Goal: Transaction & Acquisition: Purchase product/service

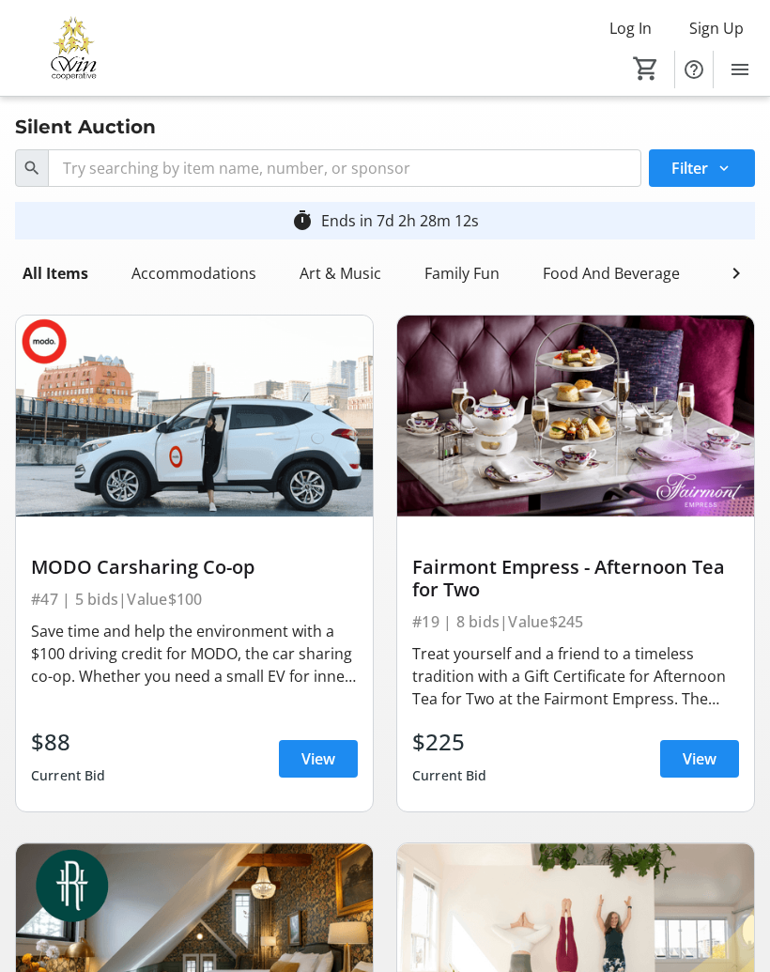
click at [710, 18] on span "Sign Up" at bounding box center [716, 28] width 54 height 23
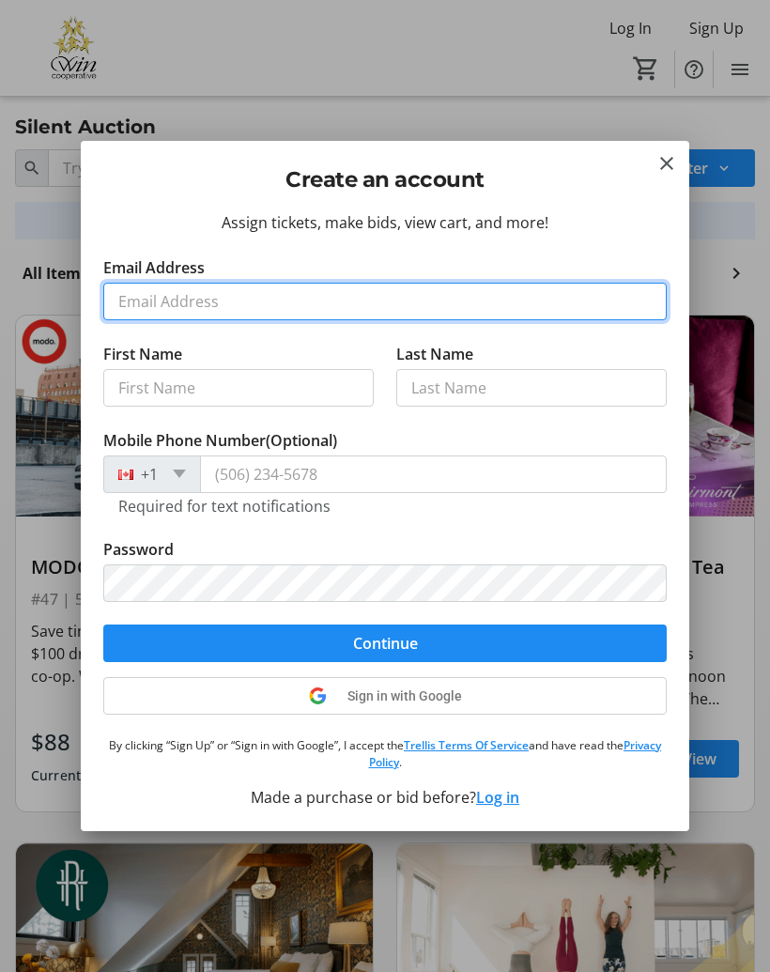
click at [173, 301] on input "Email Address" at bounding box center [384, 302] width 563 height 38
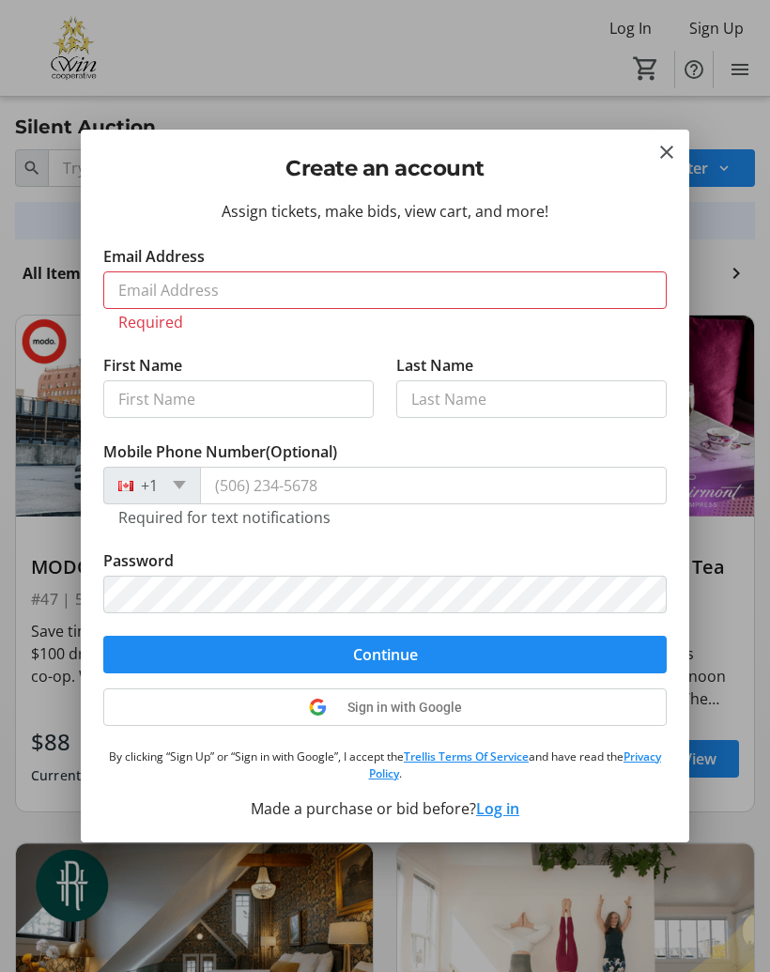
type input "[PERSON_NAME]"
type input "[PHONE_NUMBER]"
type input "[EMAIL_ADDRESS][PERSON_NAME][DOMAIN_NAME]"
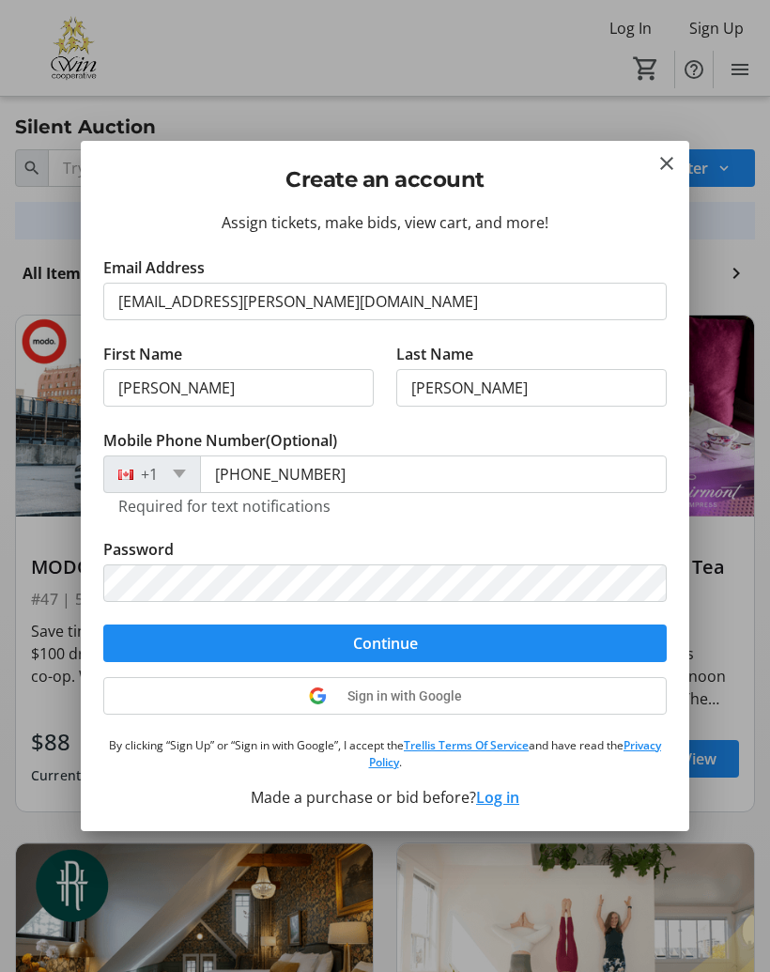
click at [362, 644] on span "Continue" at bounding box center [385, 643] width 65 height 23
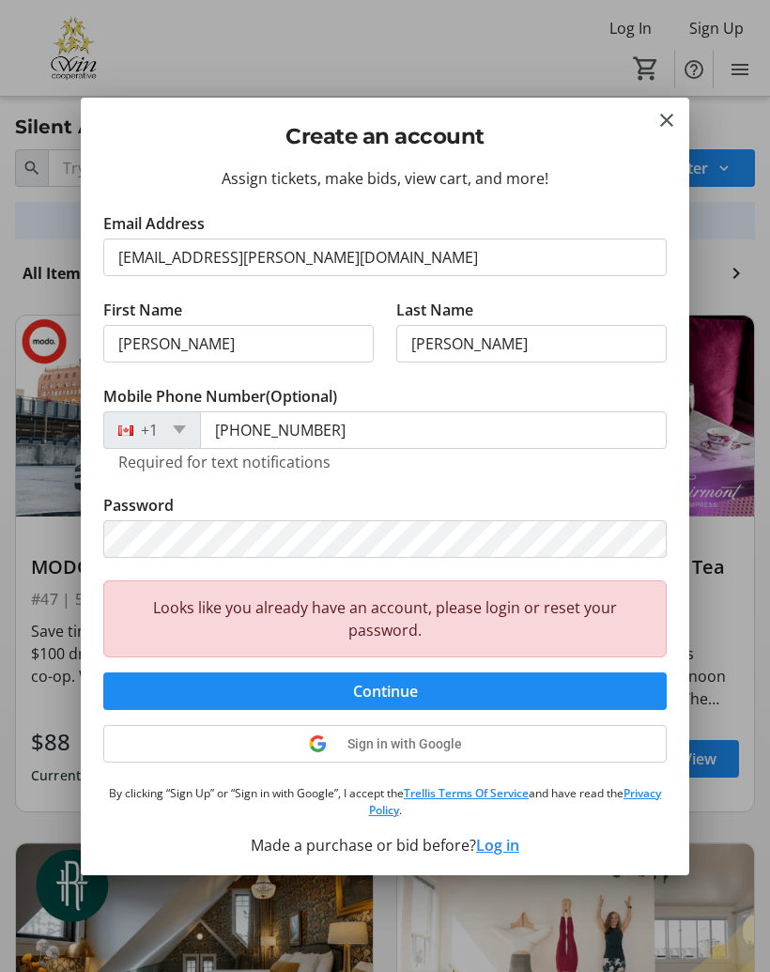
click at [671, 117] on mat-icon "Close" at bounding box center [666, 120] width 23 height 23
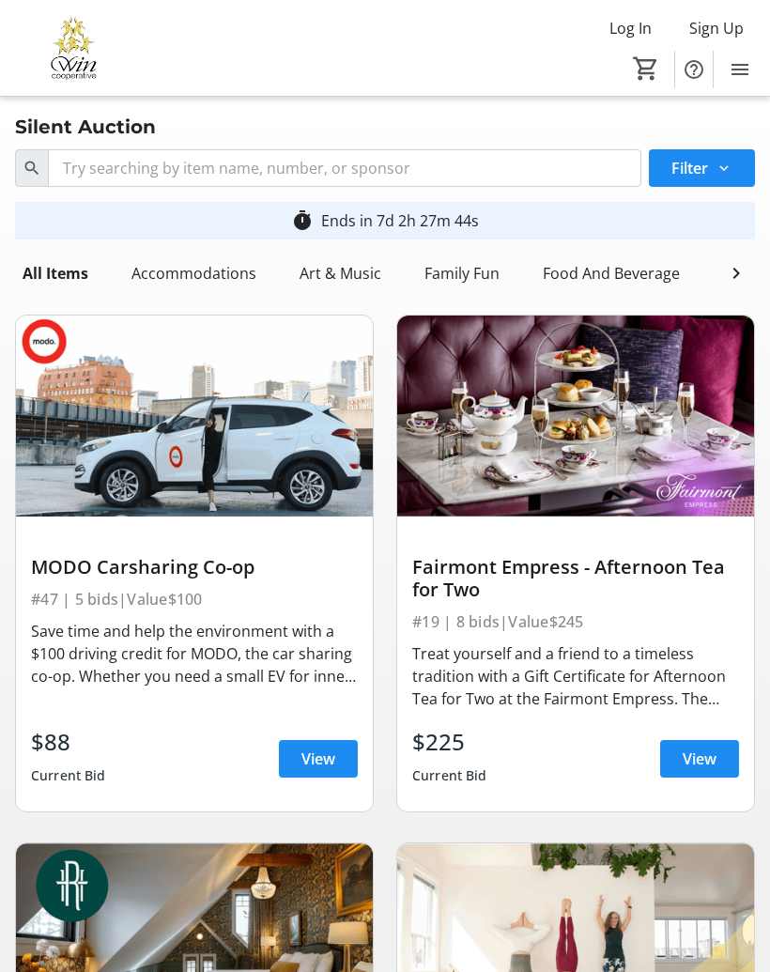
click at [637, 66] on mat-icon "0" at bounding box center [646, 68] width 28 height 28
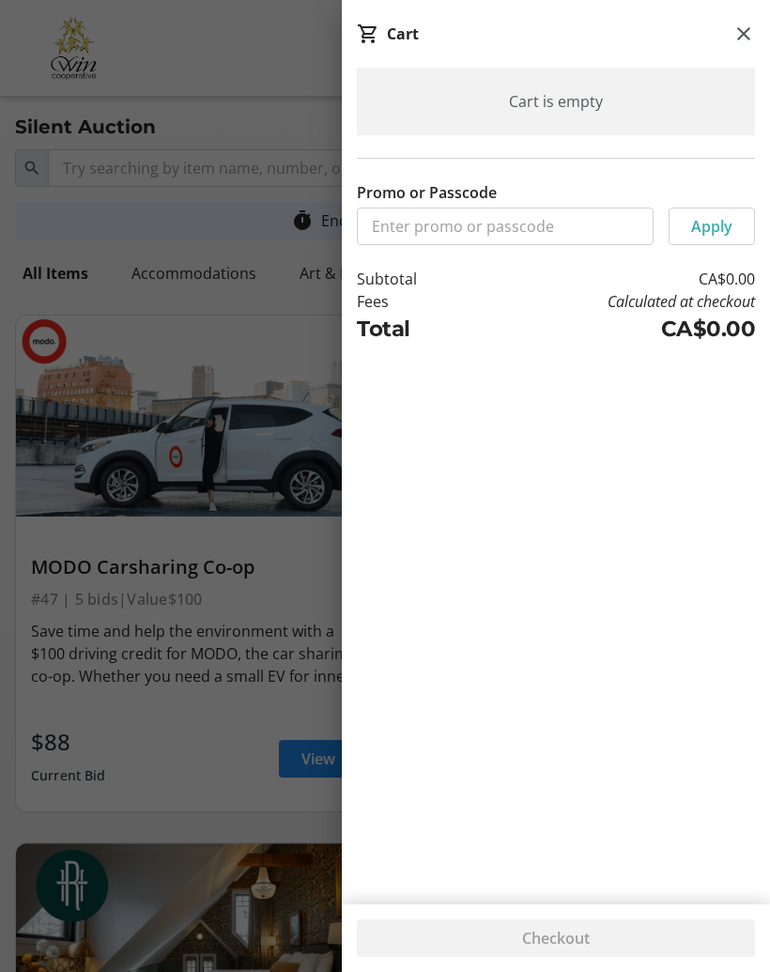
click at [736, 47] on span at bounding box center [744, 34] width 38 height 38
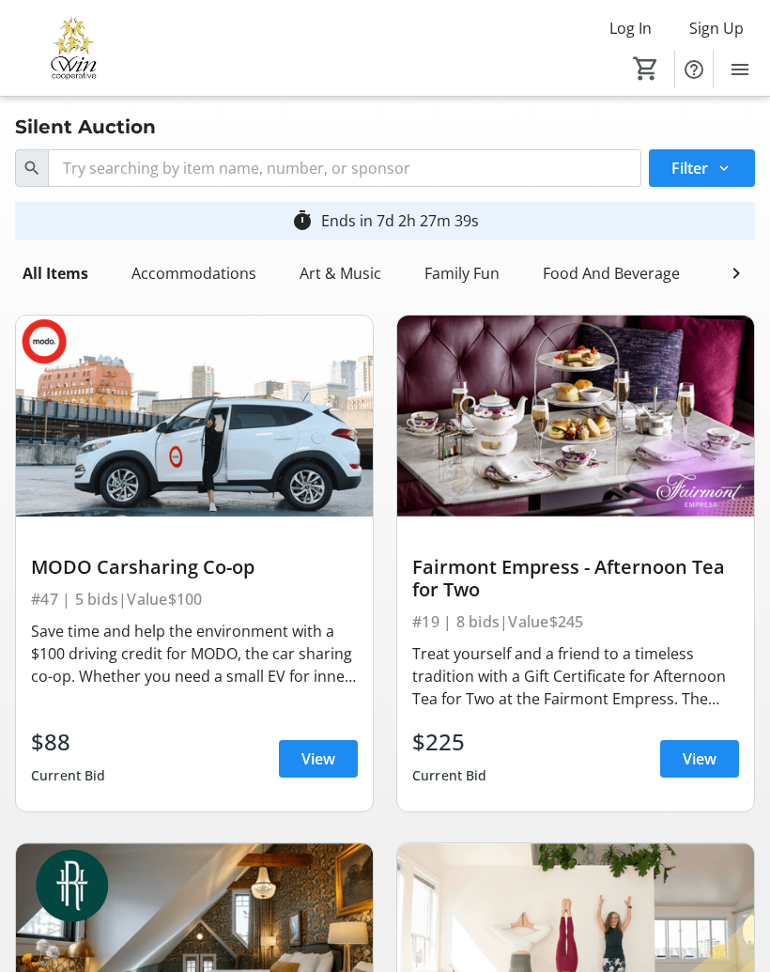
click at [638, 75] on mat-icon "0" at bounding box center [646, 68] width 28 height 28
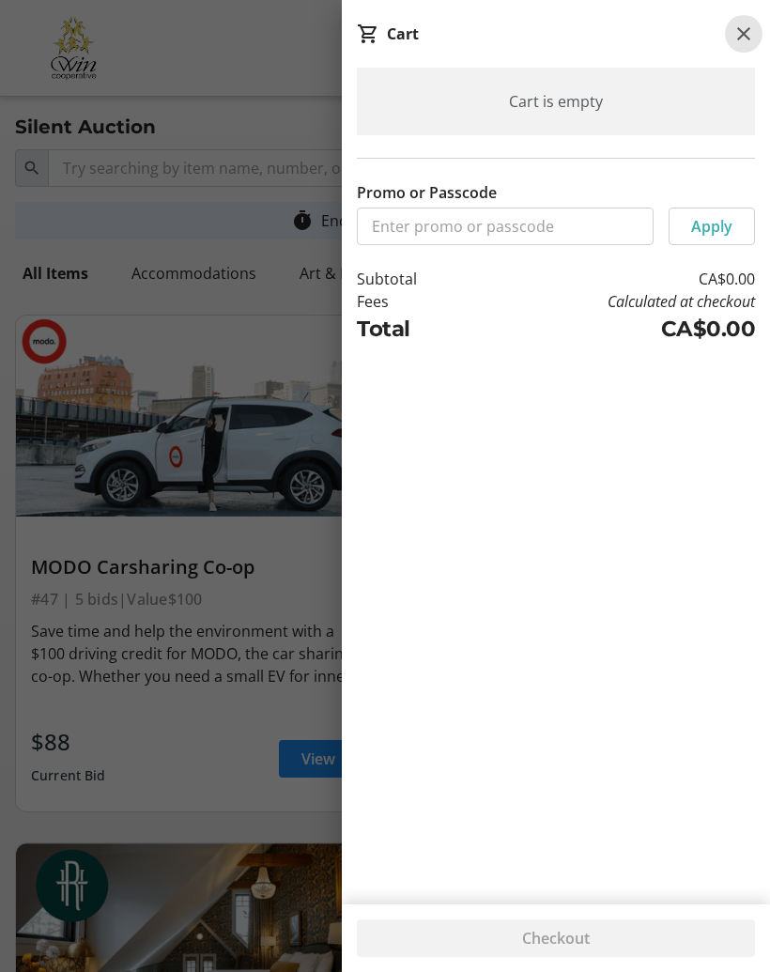
click at [728, 37] on span at bounding box center [744, 34] width 38 height 38
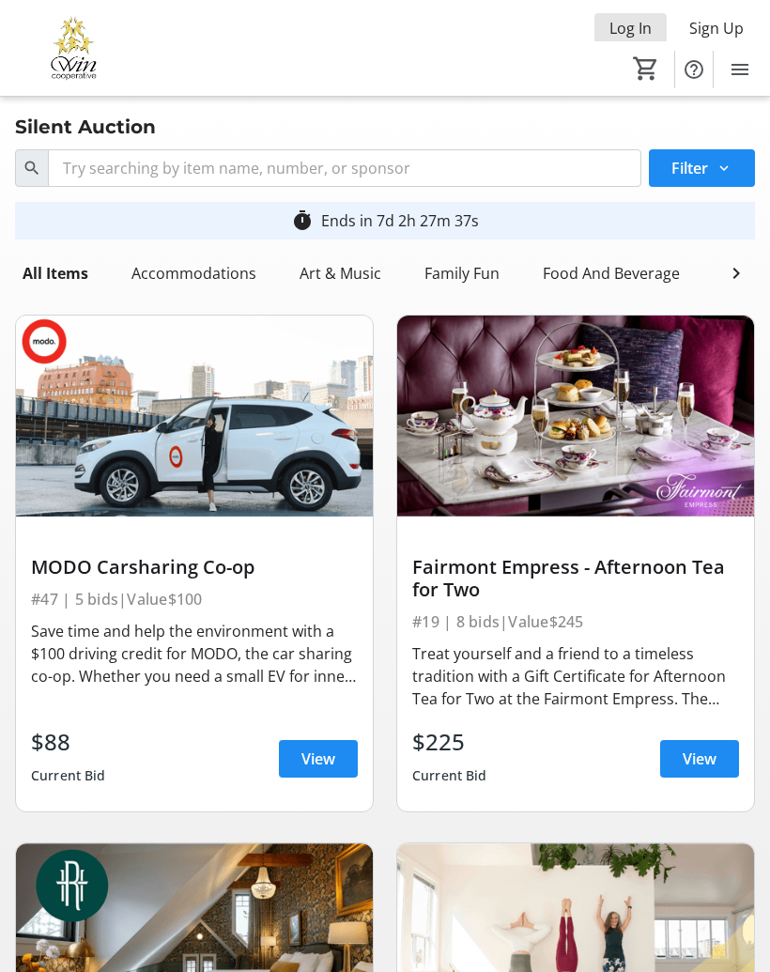
click at [623, 14] on span at bounding box center [630, 28] width 72 height 45
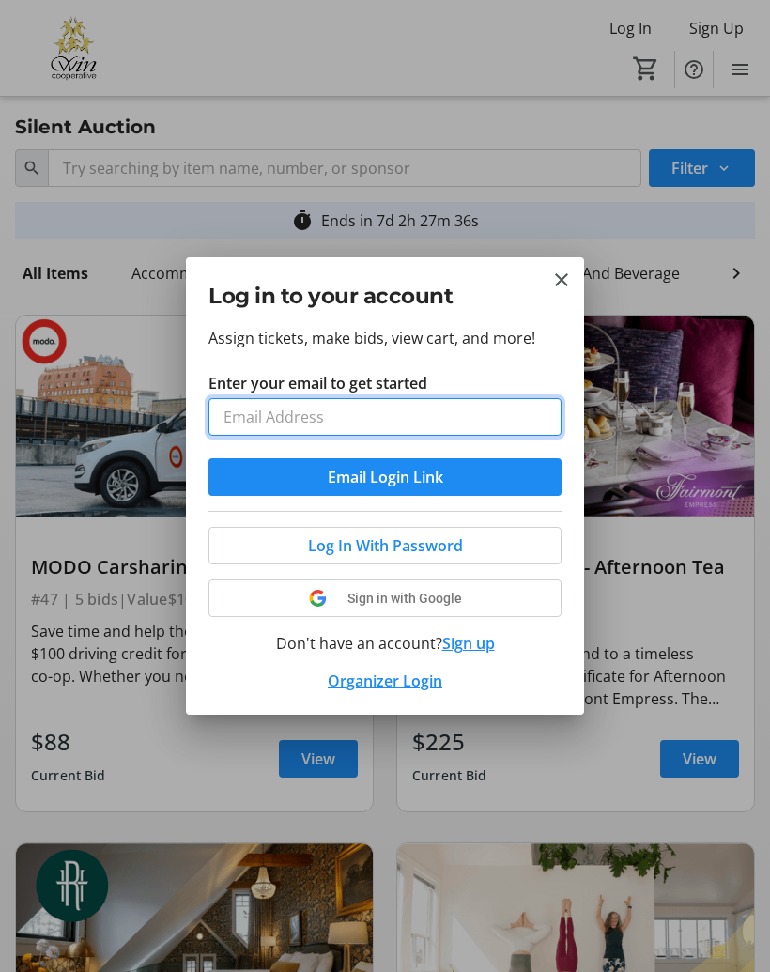
click at [256, 409] on input "Enter your email to get started" at bounding box center [384, 417] width 353 height 38
type input "[EMAIL_ADDRESS][PERSON_NAME][DOMAIN_NAME]"
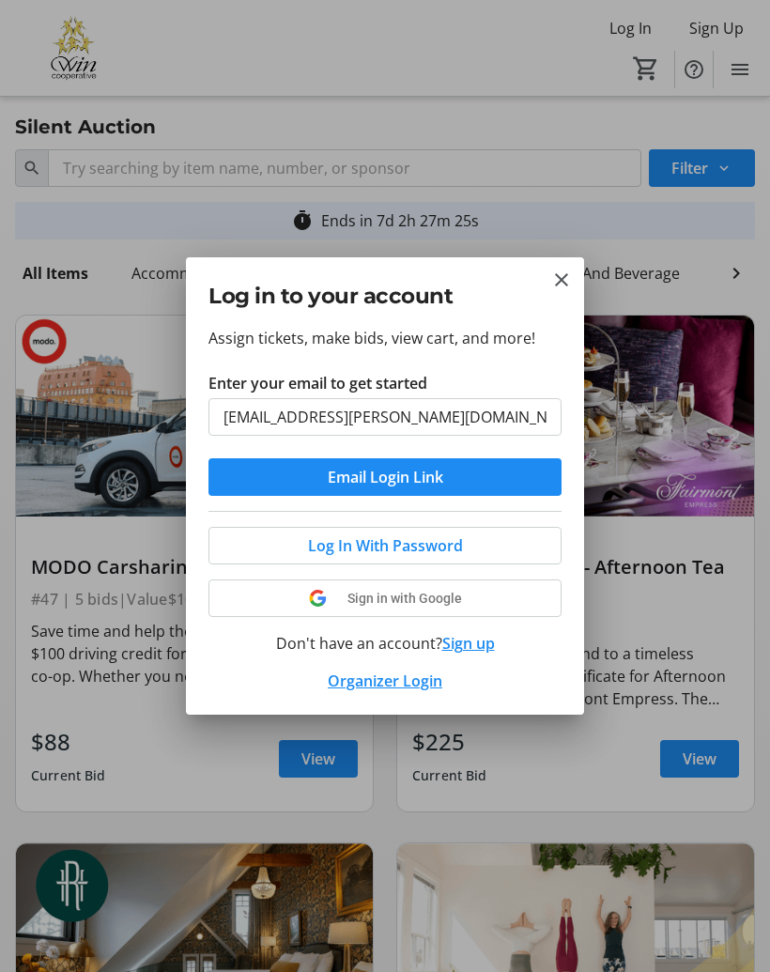
click at [300, 559] on span at bounding box center [384, 545] width 351 height 45
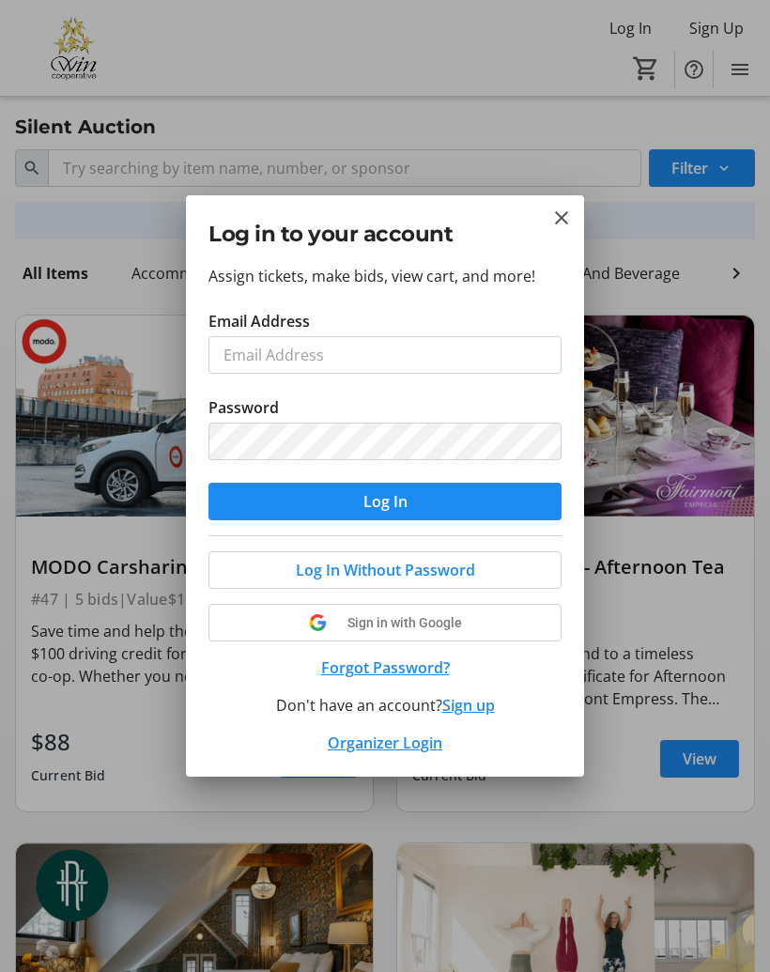
click at [286, 575] on span at bounding box center [384, 569] width 351 height 45
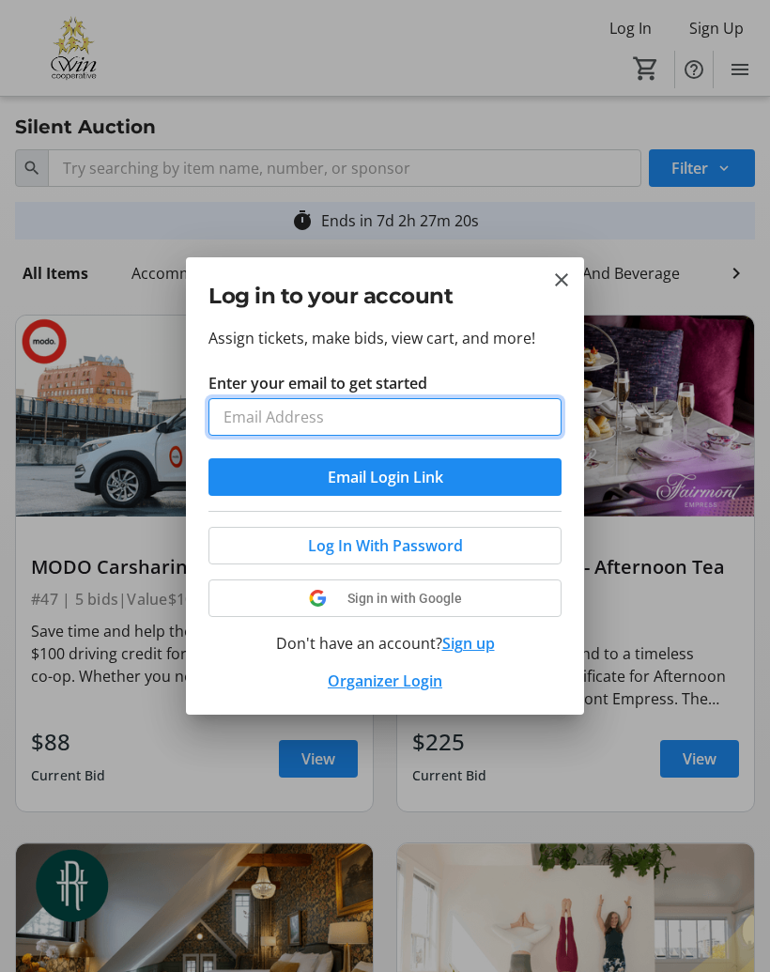
click at [244, 417] on input "Enter your email to get started" at bounding box center [384, 417] width 353 height 38
type input "[EMAIL_ADDRESS][PERSON_NAME][DOMAIN_NAME]"
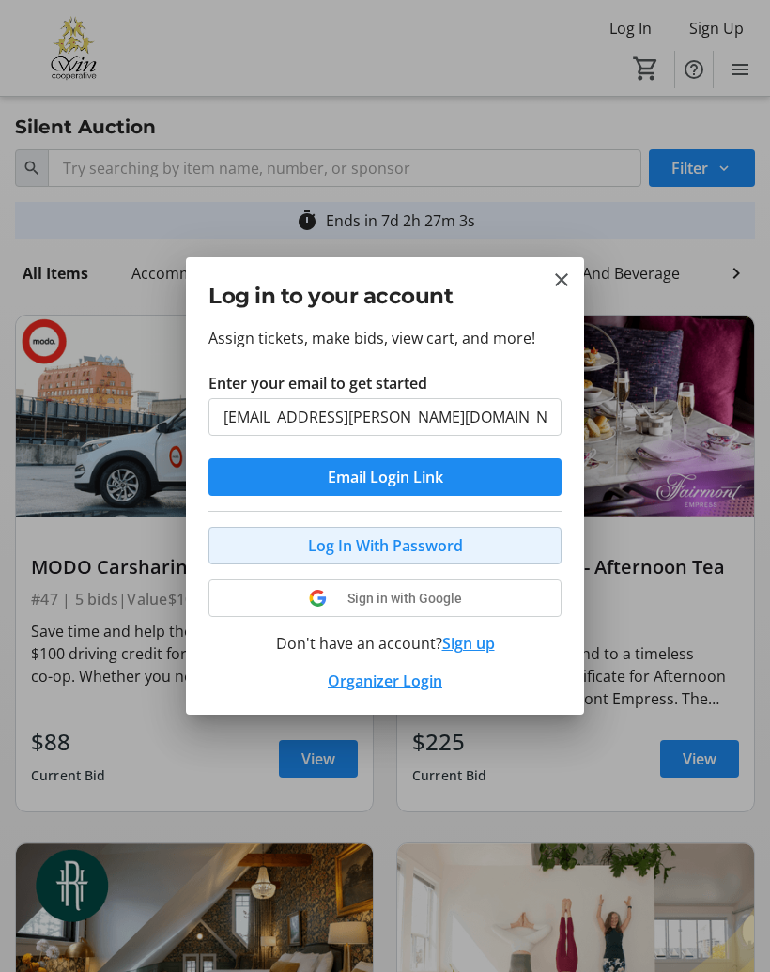
click at [361, 544] on span "Log In With Password" at bounding box center [385, 545] width 155 height 23
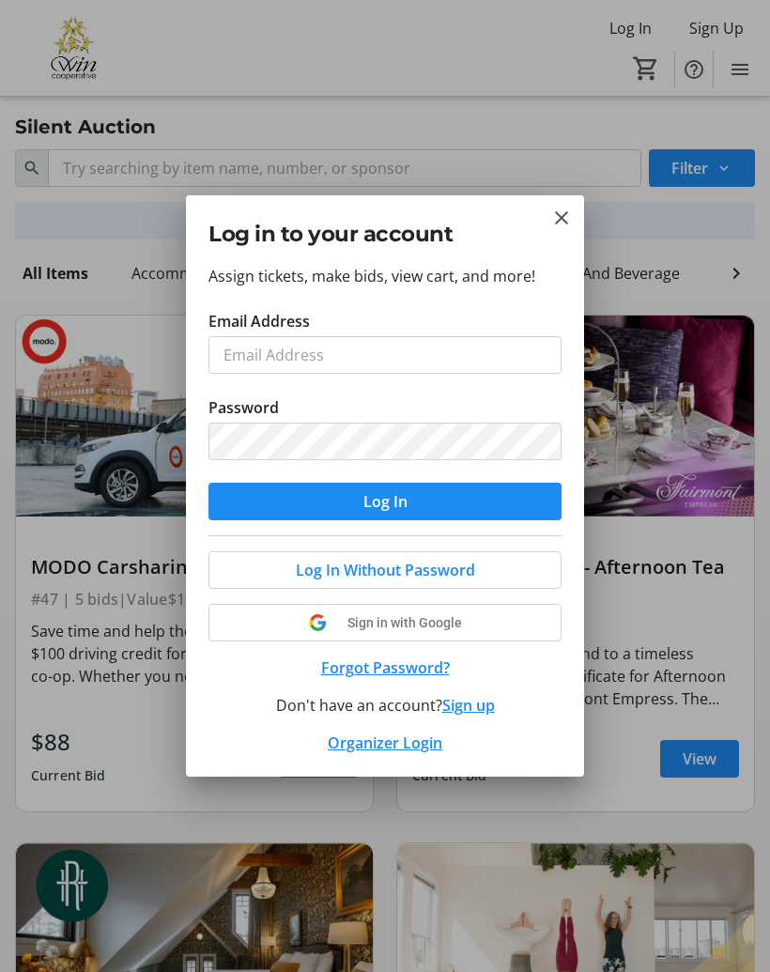
click at [387, 500] on span "Log In" at bounding box center [385, 501] width 44 height 23
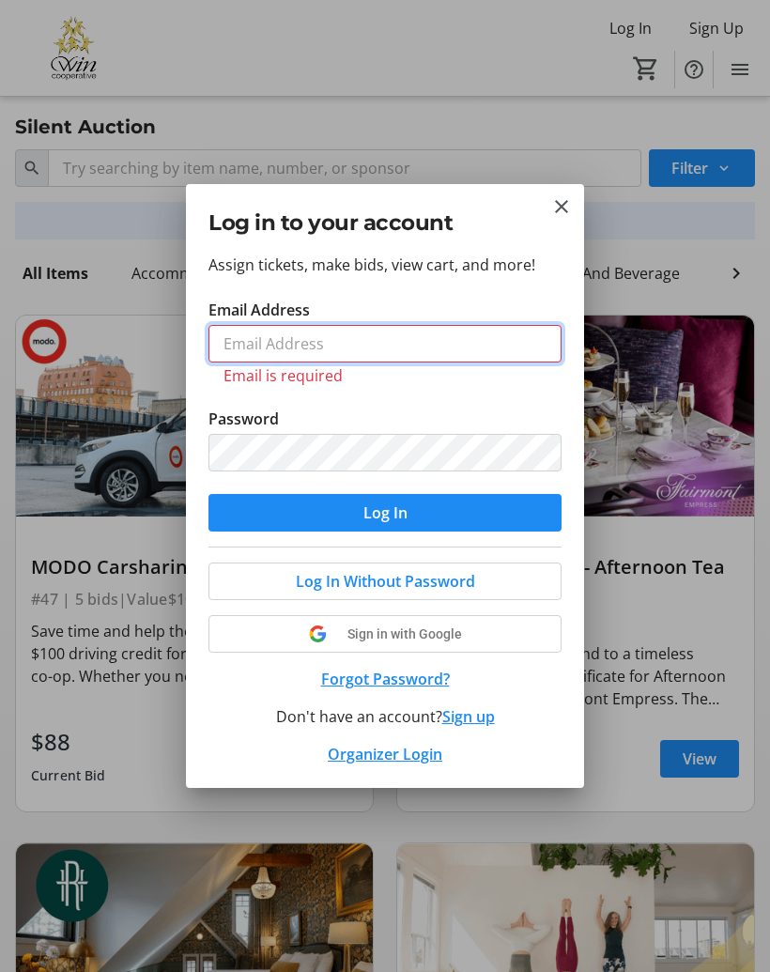
click at [260, 348] on input "Email Address" at bounding box center [384, 344] width 353 height 38
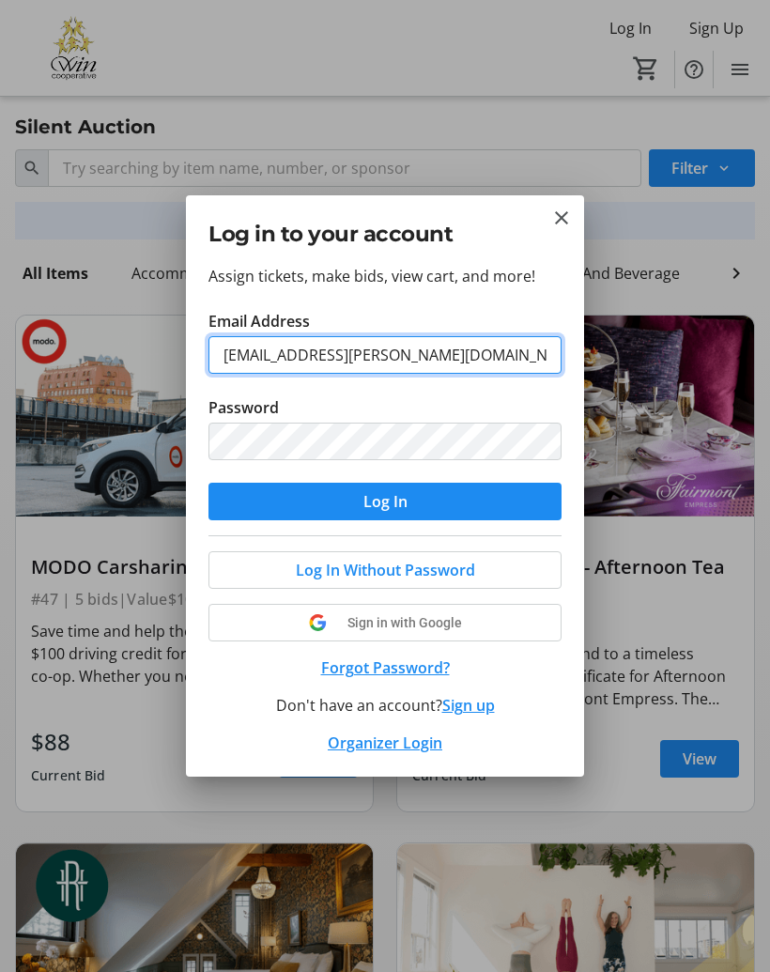
type input "[EMAIL_ADDRESS][PERSON_NAME][DOMAIN_NAME]"
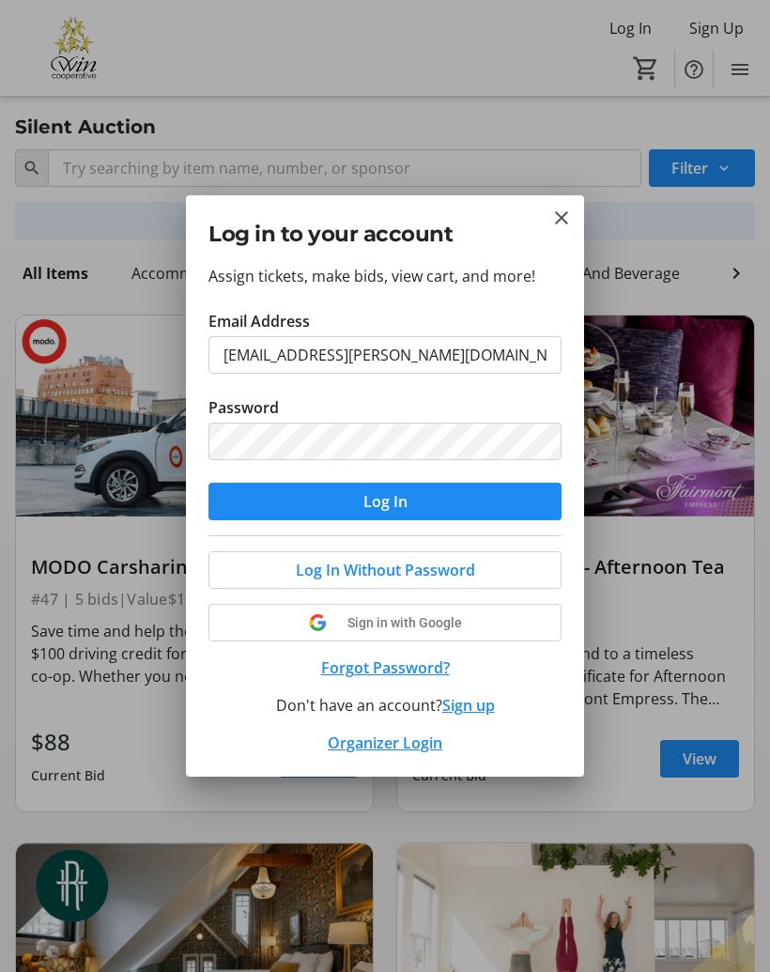
click at [378, 509] on span "Log In" at bounding box center [385, 501] width 44 height 23
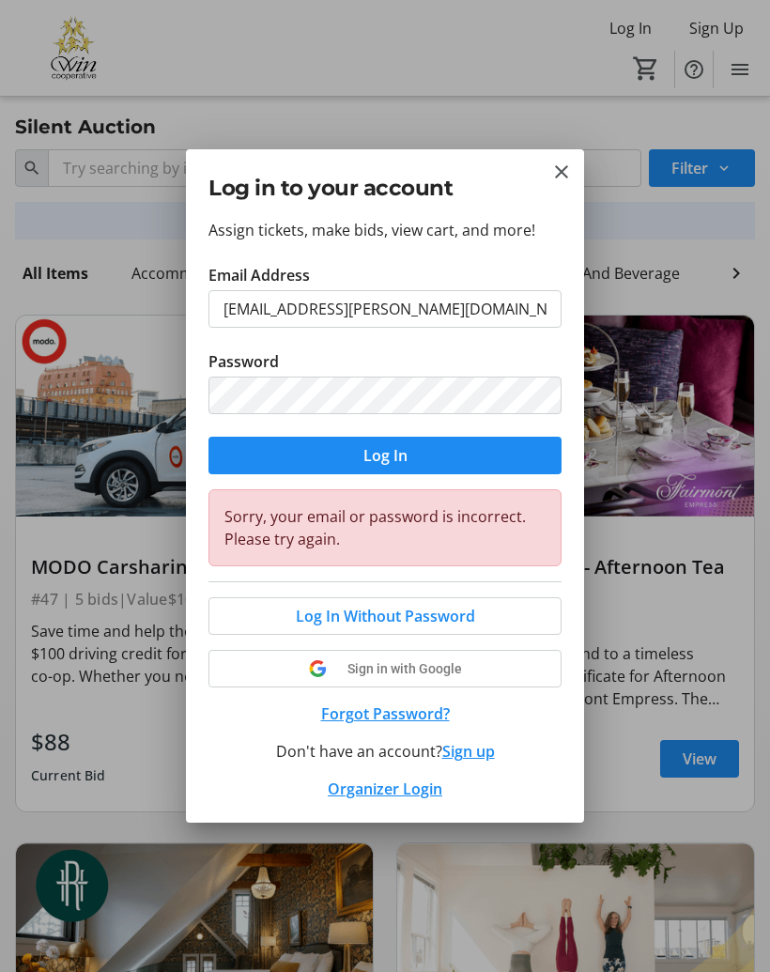
click at [561, 156] on div "Log in to your account" at bounding box center [385, 183] width 398 height 69
click at [581, 168] on div "Log in to your account" at bounding box center [385, 183] width 398 height 69
click at [569, 178] on mat-icon "Close" at bounding box center [561, 172] width 23 height 23
